Goal: Check status: Check status

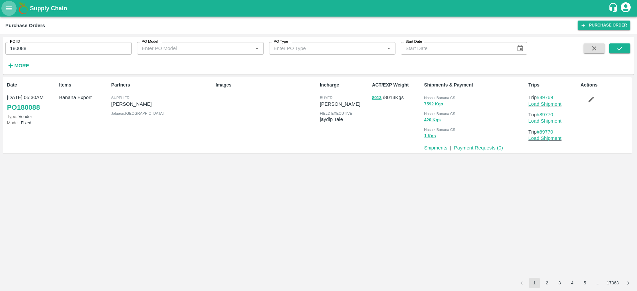
click at [10, 9] on icon "open drawer" at bounding box center [8, 8] width 7 height 7
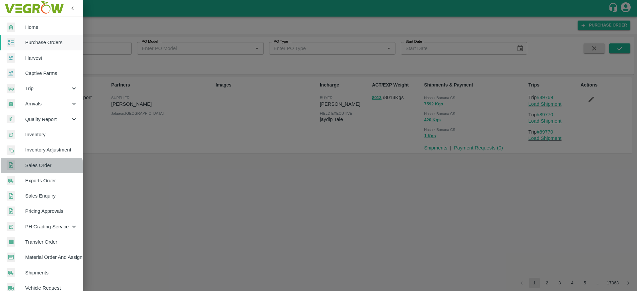
click at [40, 168] on span "Sales Order" at bounding box center [51, 165] width 52 height 7
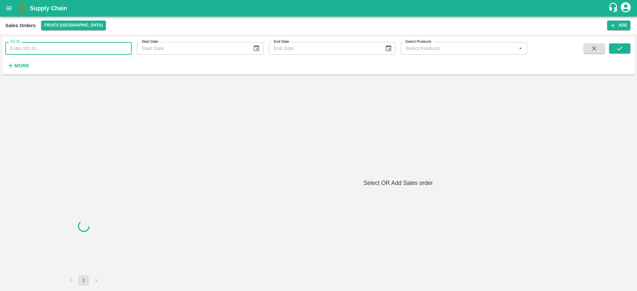
click at [87, 49] on input "SO ID" at bounding box center [68, 48] width 126 height 13
paste input "607123"
click at [627, 51] on button "submit" at bounding box center [619, 48] width 21 height 10
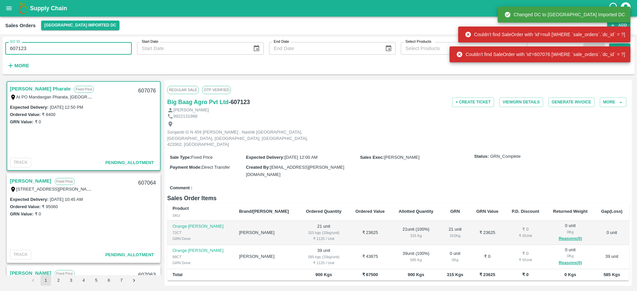
click at [78, 49] on input "607123" at bounding box center [68, 48] width 126 height 13
type input "607123"
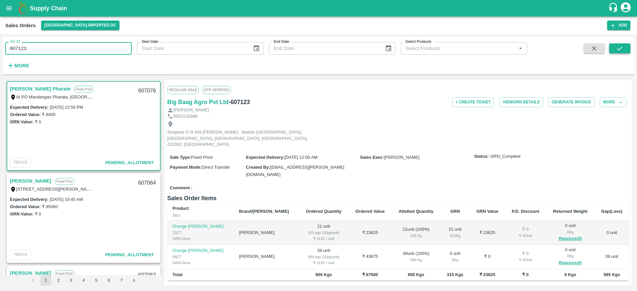
click at [613, 46] on button "submit" at bounding box center [619, 48] width 21 height 10
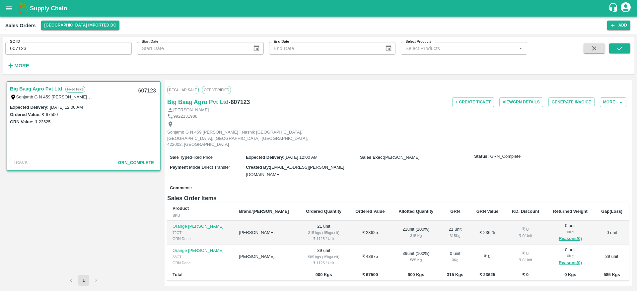
click at [177, 65] on div "SO ID 607123 SO ID Start Date Start Date End Date End Date Select Products Sele…" at bounding box center [263, 54] width 527 height 34
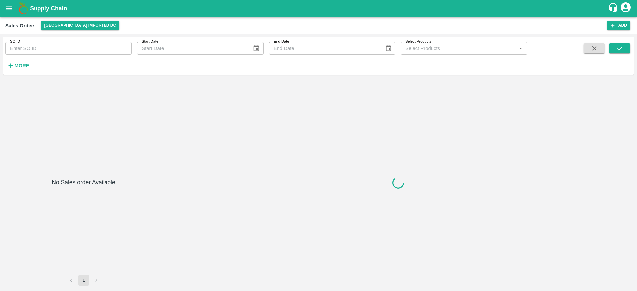
type input "603487"
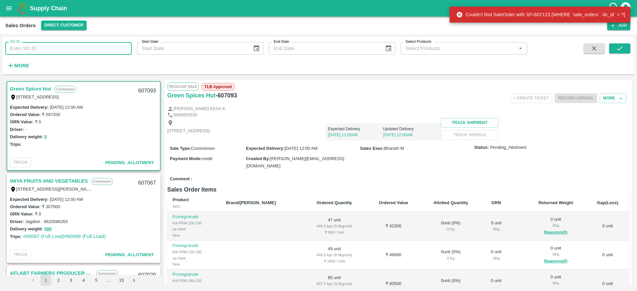
click at [85, 49] on input "SO ID" at bounding box center [68, 48] width 126 height 13
paste input "607123"
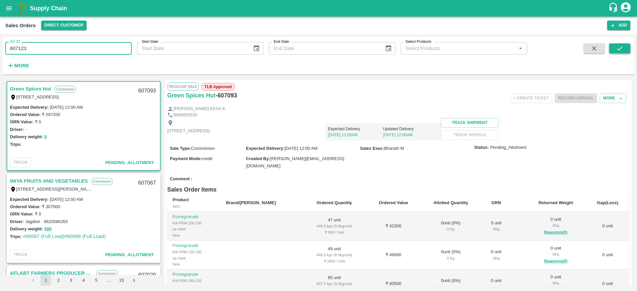
type input "607123"
click at [619, 49] on icon "submit" at bounding box center [619, 48] width 5 height 4
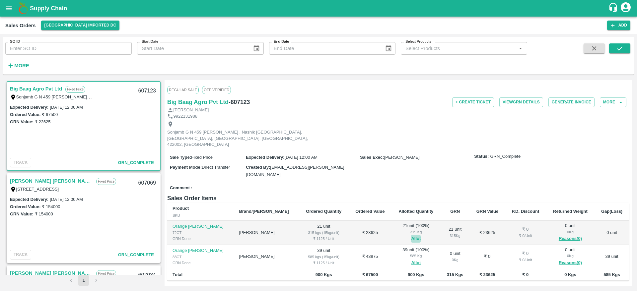
click at [411, 235] on button "Allot" at bounding box center [416, 239] width 10 height 8
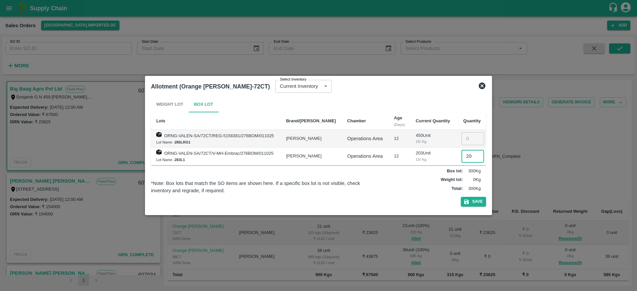
click at [472, 157] on input "20" at bounding box center [472, 156] width 23 height 13
type input "0"
click at [483, 202] on button "Save" at bounding box center [473, 202] width 25 height 10
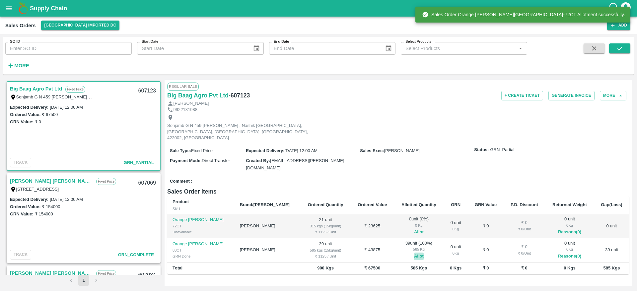
click at [414, 253] on button "Allot" at bounding box center [419, 257] width 10 height 8
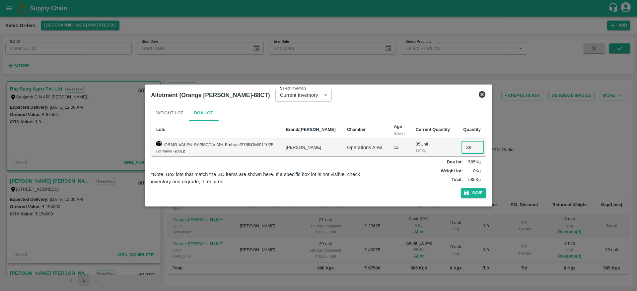
click at [470, 148] on input "39" at bounding box center [472, 147] width 23 height 13
type input "0"
click at [471, 194] on button "Save" at bounding box center [473, 193] width 25 height 10
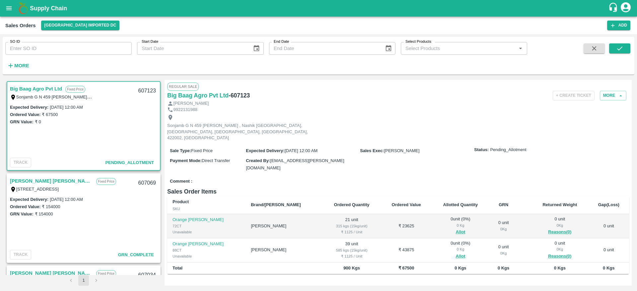
click at [47, 50] on input "SO ID" at bounding box center [68, 48] width 126 height 13
paste input "607123"
type input "607123"
click at [611, 50] on button "submit" at bounding box center [619, 48] width 21 height 10
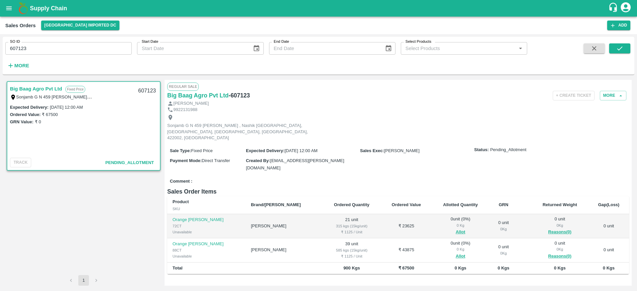
click at [36, 90] on link "Big Baag Agro Pvt Ltd" at bounding box center [36, 89] width 52 height 9
